Goal: Information Seeking & Learning: Learn about a topic

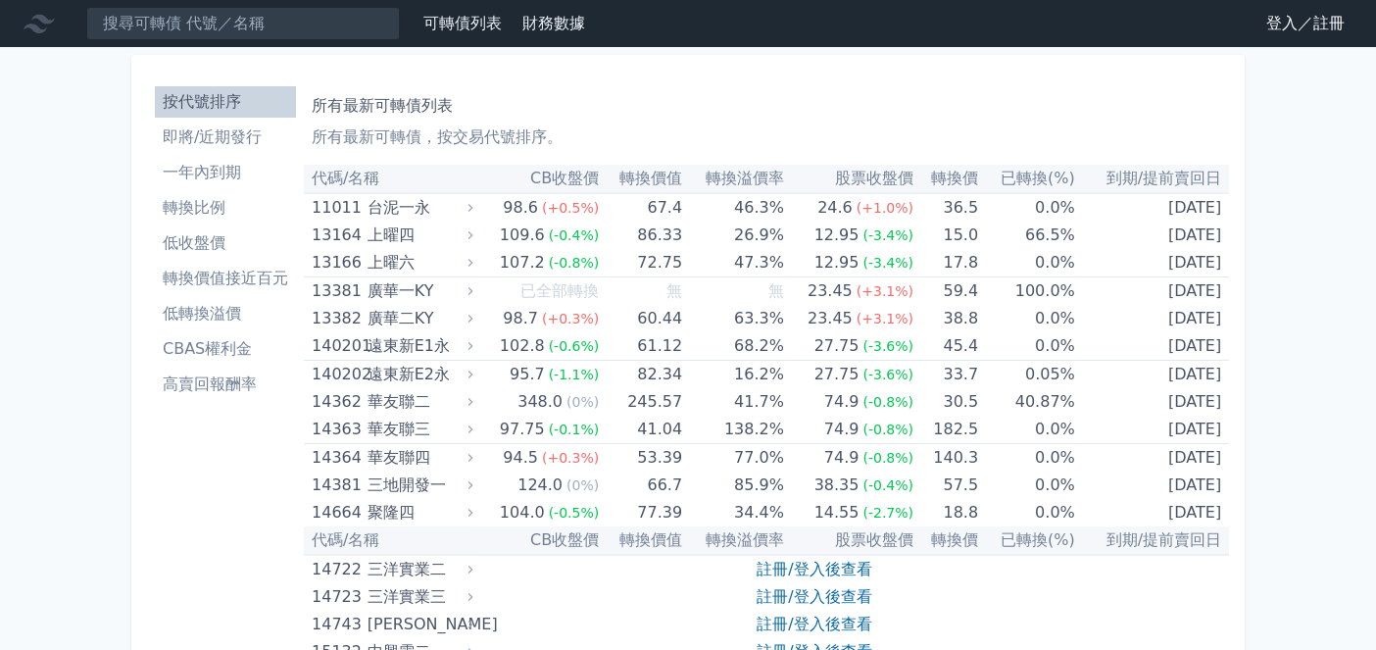
click at [218, 202] on li "轉換比例" at bounding box center [225, 208] width 141 height 24
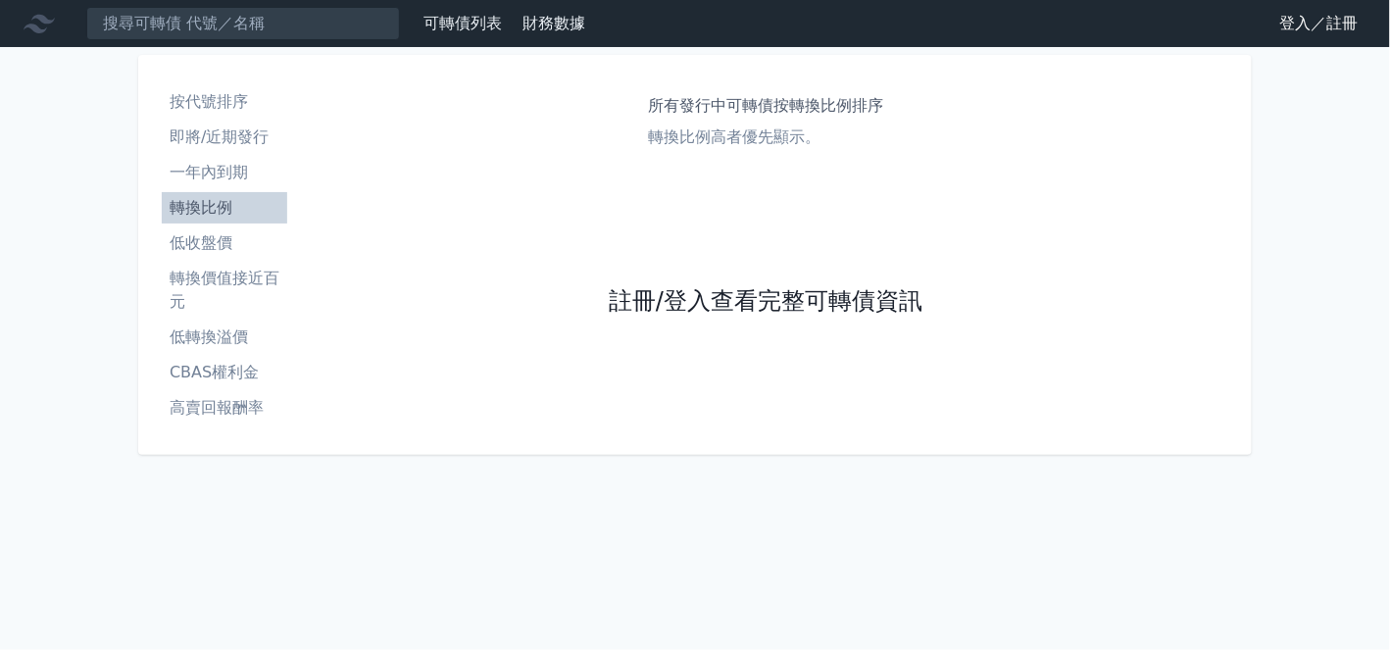
click at [804, 309] on link "註冊/登入查看完整可轉債資訊" at bounding box center [766, 301] width 314 height 31
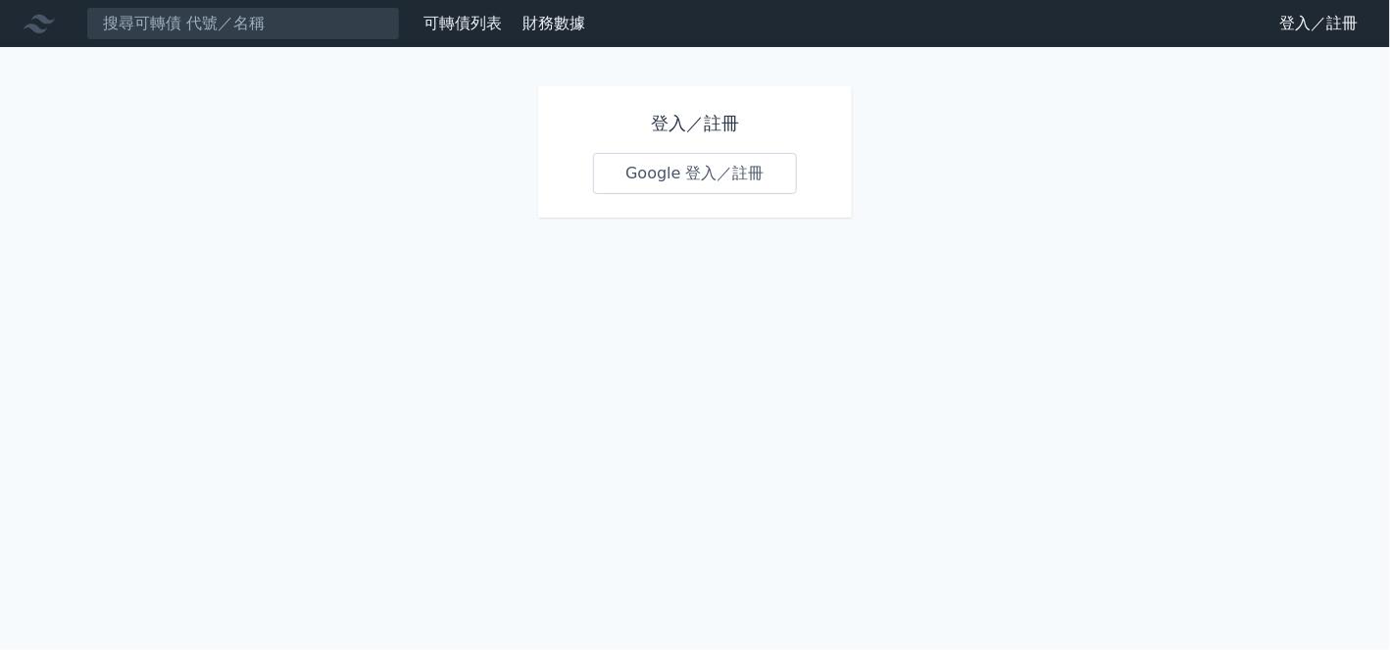
click at [716, 164] on link "Google 登入／註冊" at bounding box center [695, 173] width 204 height 41
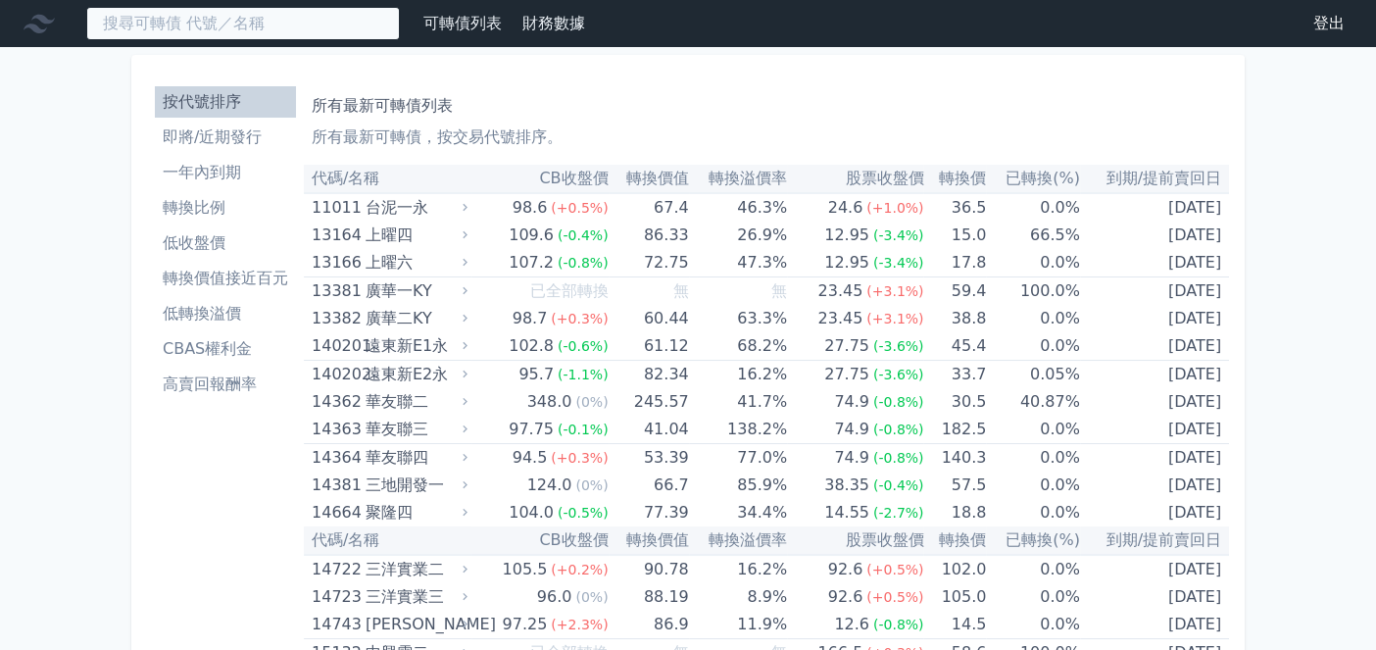
click at [254, 37] on input at bounding box center [243, 23] width 314 height 33
click at [246, 30] on input at bounding box center [243, 23] width 314 height 33
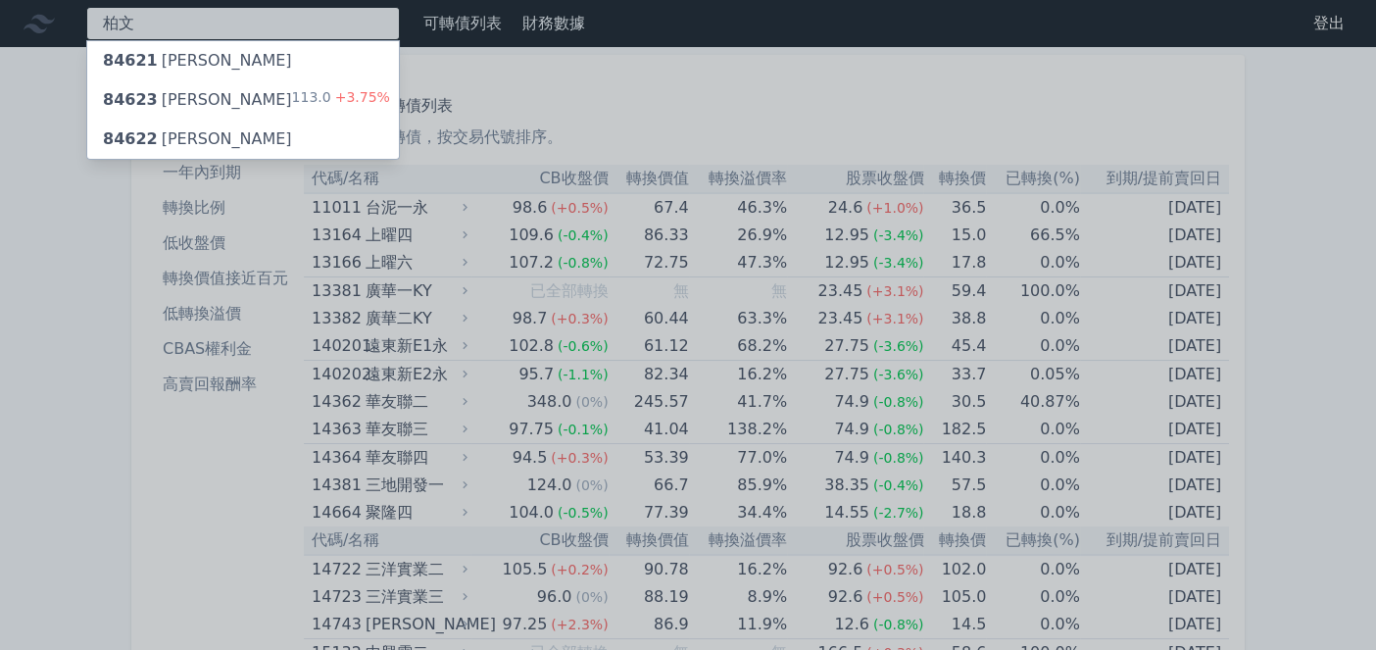
type input "柏文"
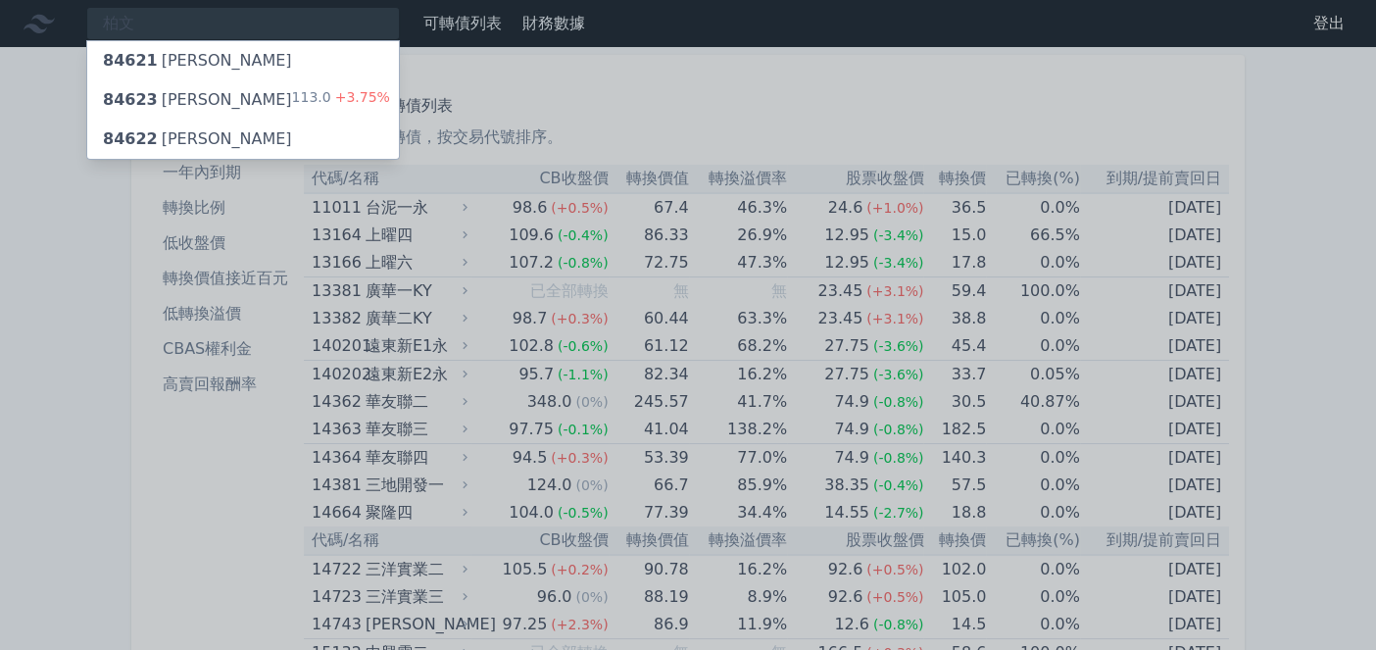
click at [277, 113] on div "84623 柏文三 113.0 +3.75%" at bounding box center [243, 99] width 312 height 39
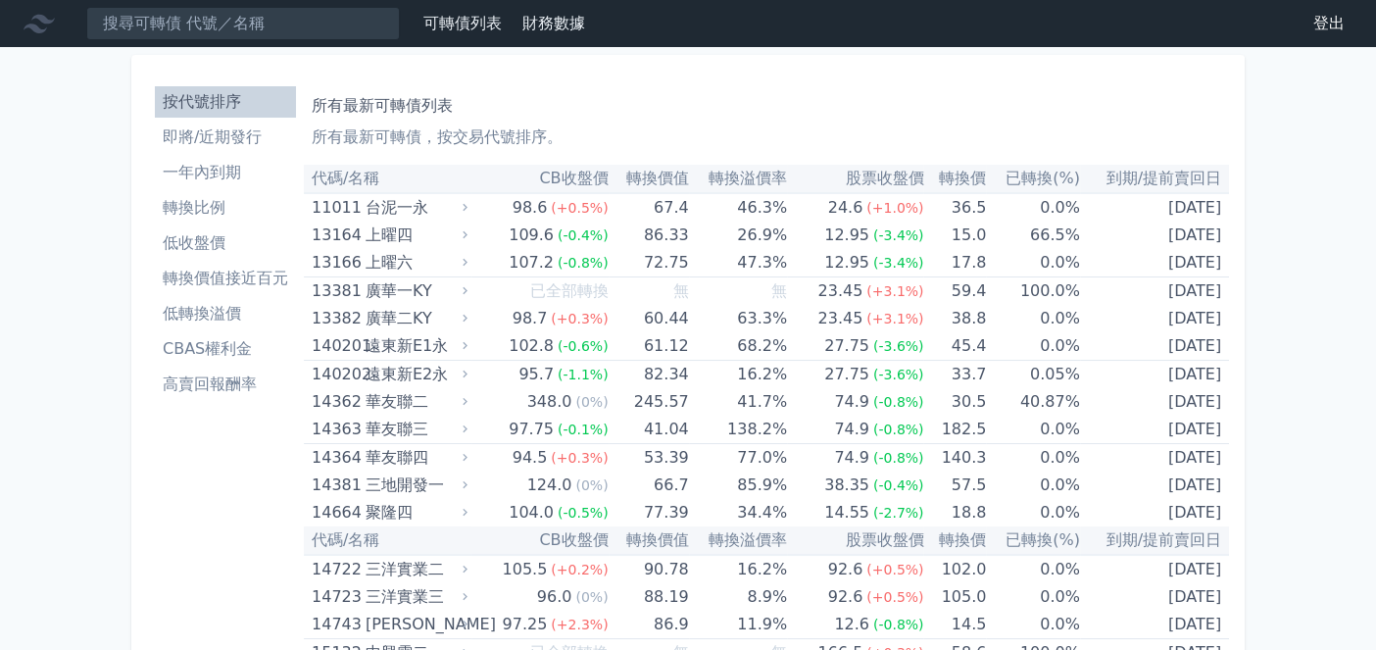
click at [224, 142] on li "即將/近期發行" at bounding box center [225, 137] width 141 height 24
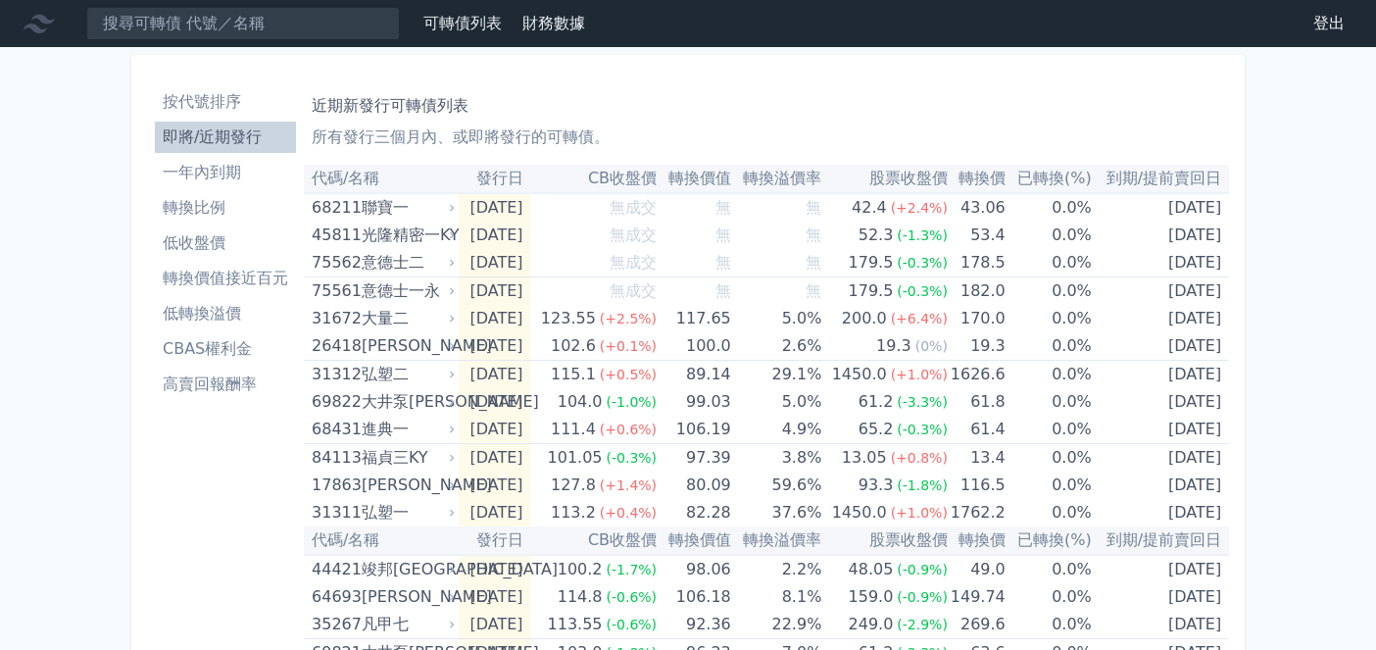
click at [229, 174] on li "一年內到期" at bounding box center [225, 173] width 141 height 24
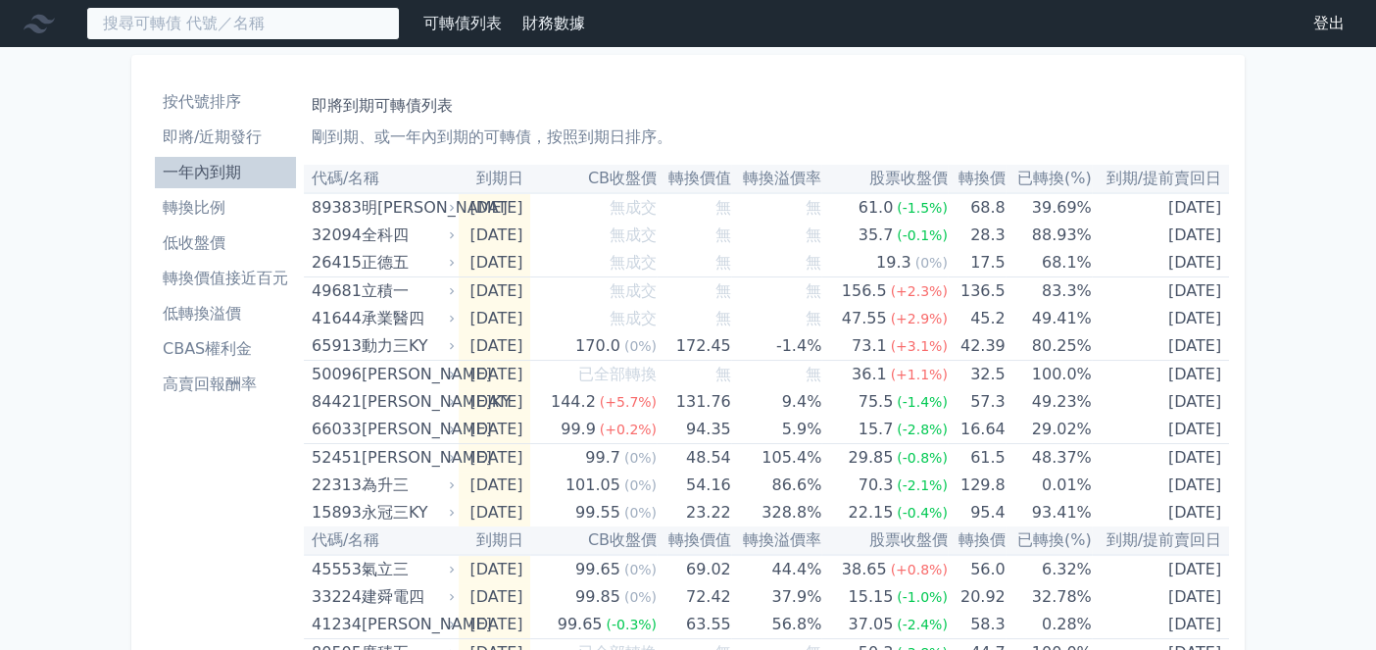
click at [237, 27] on input at bounding box center [243, 23] width 314 height 33
click at [208, 25] on input at bounding box center [243, 23] width 314 height 33
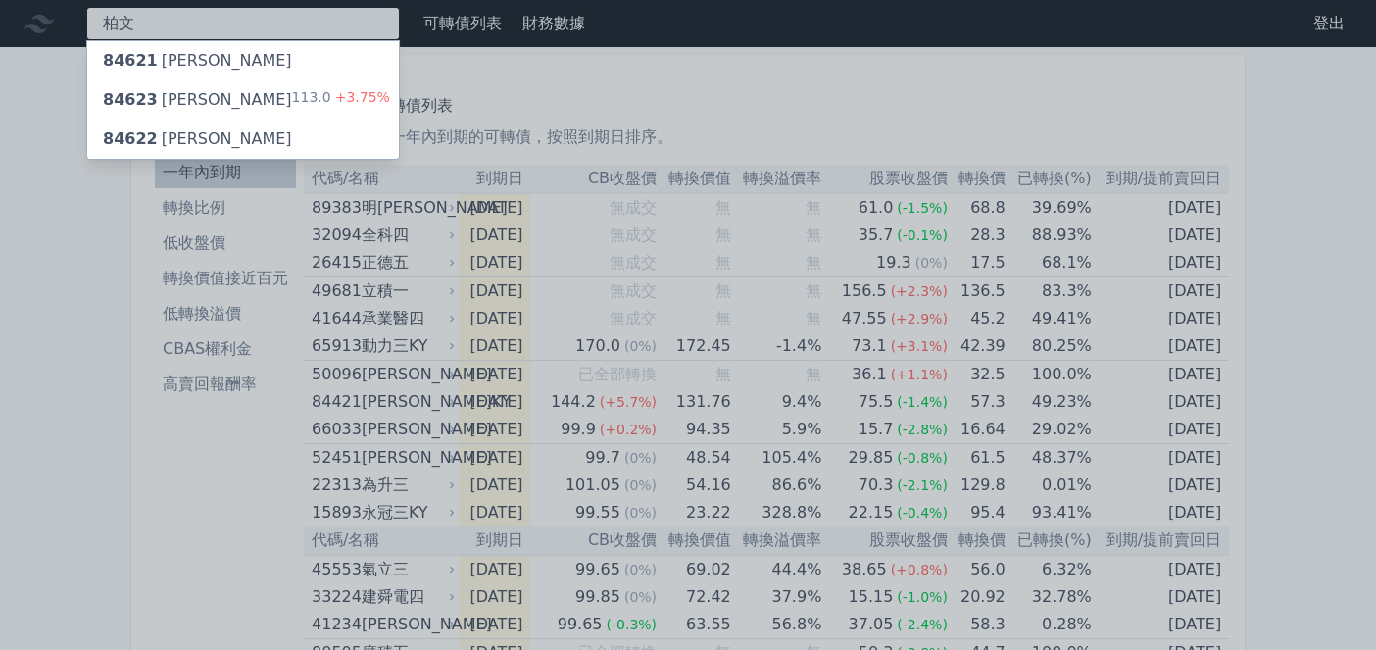
type input "柏文"
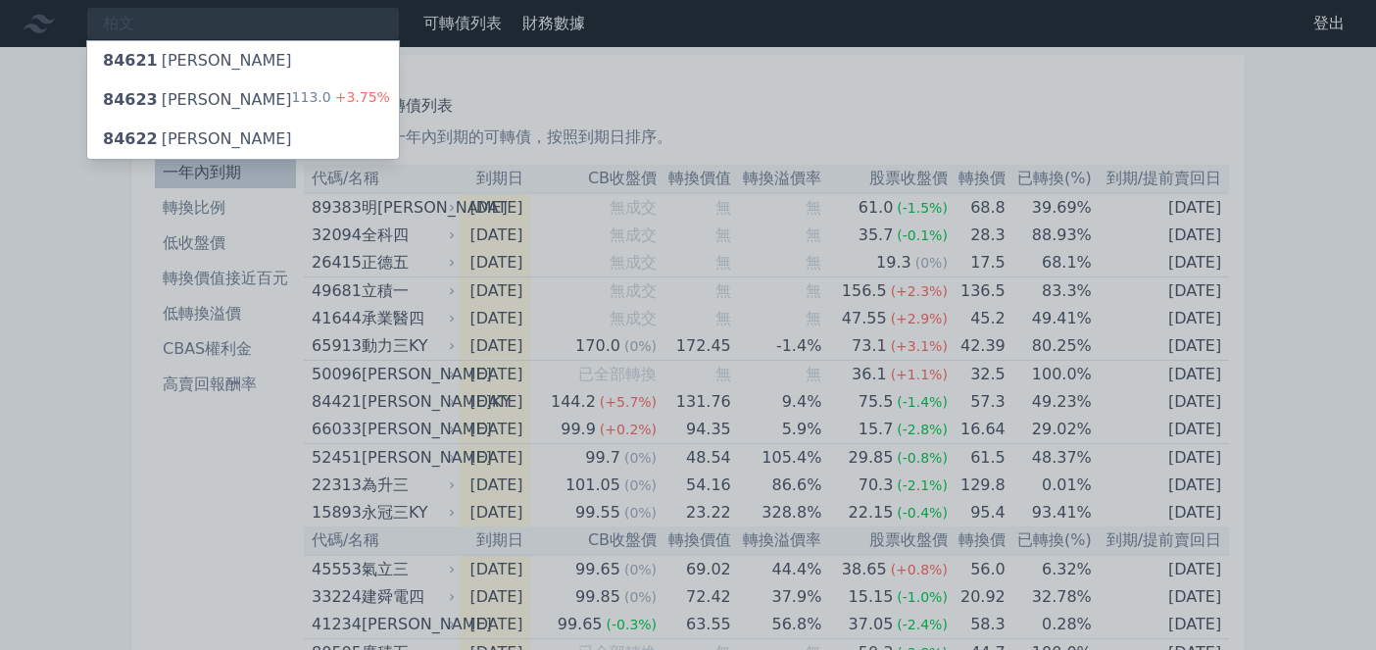
click at [240, 94] on div "84623 柏文三 113.0 +3.75%" at bounding box center [243, 99] width 312 height 39
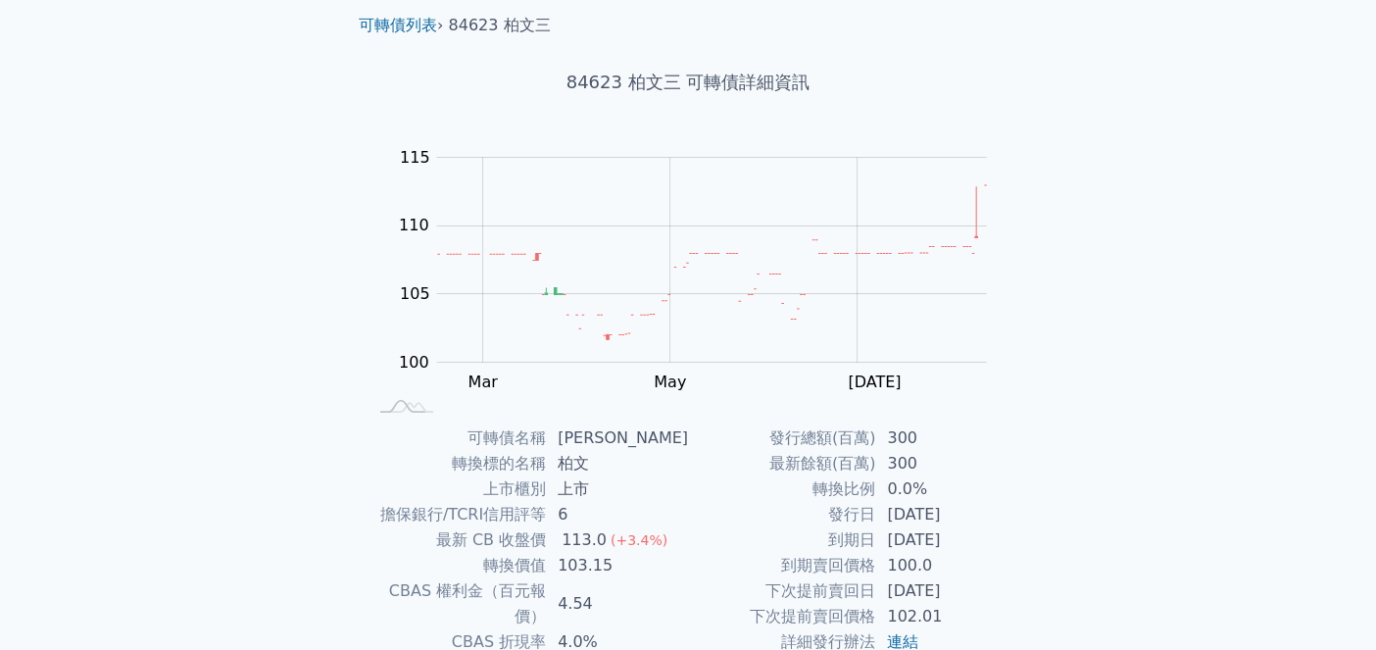
scroll to position [97, 0]
